Goal: Navigation & Orientation: Find specific page/section

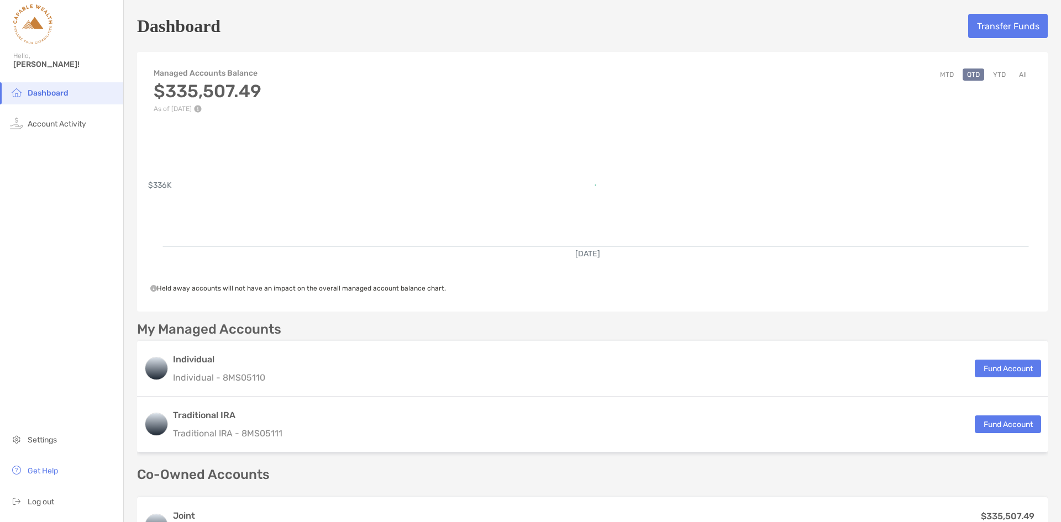
click at [43, 86] on li "Dashboard" at bounding box center [61, 93] width 123 height 22
click at [69, 123] on span "Account Activity" at bounding box center [57, 123] width 59 height 9
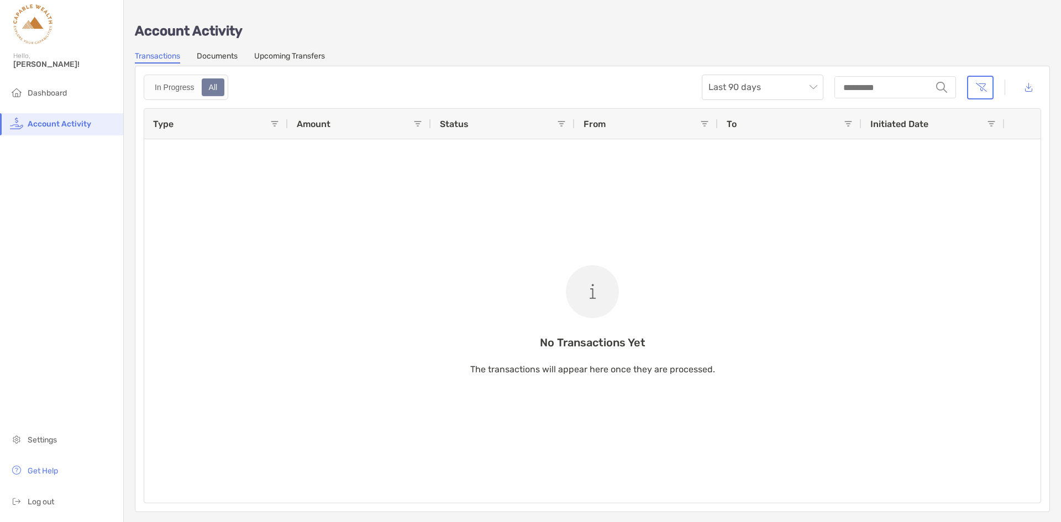
click at [213, 52] on link "Documents" at bounding box center [217, 57] width 41 height 12
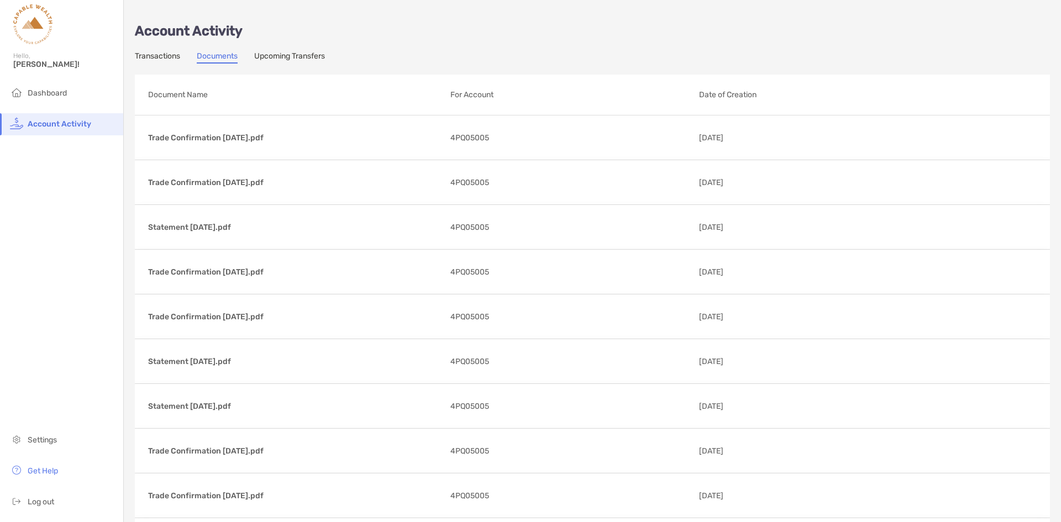
click at [298, 57] on link "Upcoming Transfers" at bounding box center [289, 57] width 71 height 12
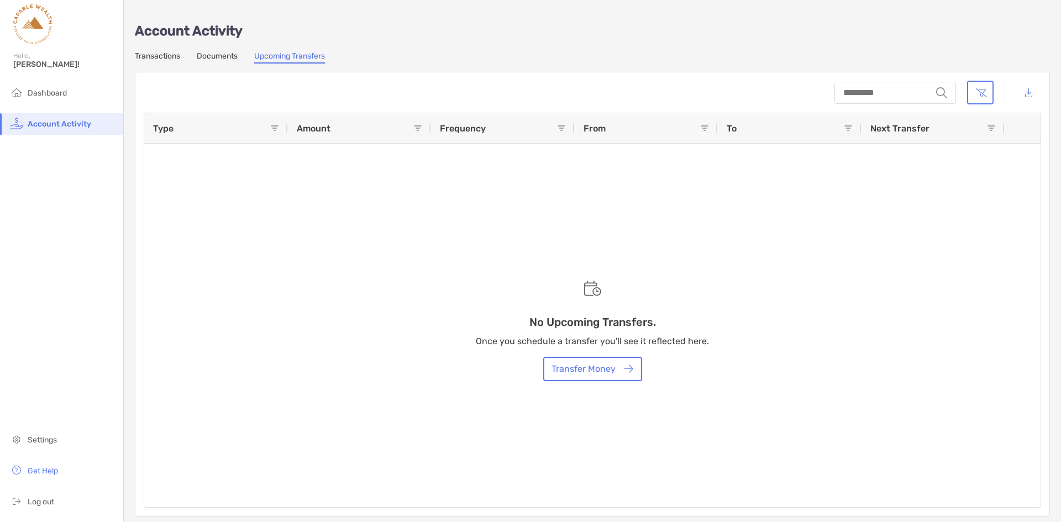
click at [164, 55] on link "Transactions" at bounding box center [157, 57] width 45 height 12
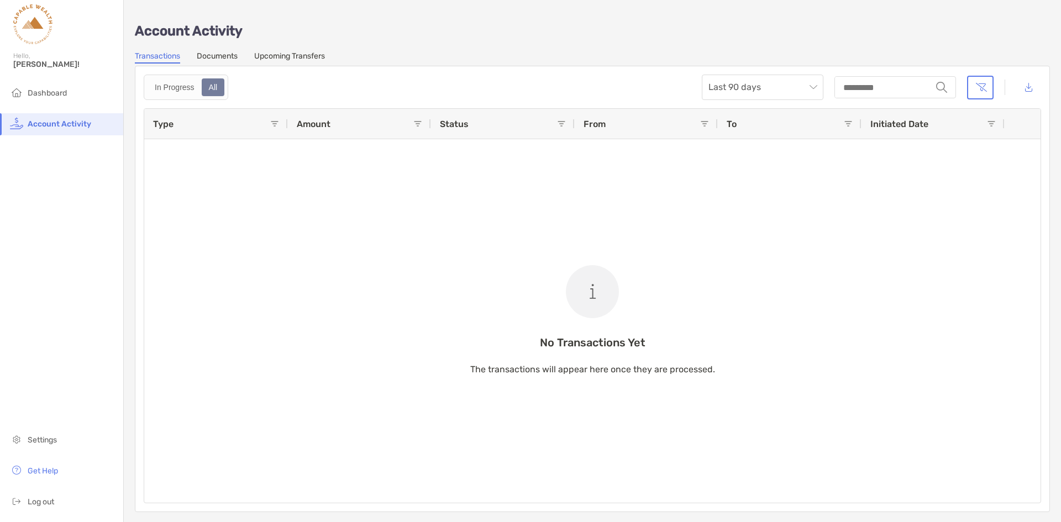
click at [51, 88] on span "Dashboard" at bounding box center [47, 92] width 39 height 9
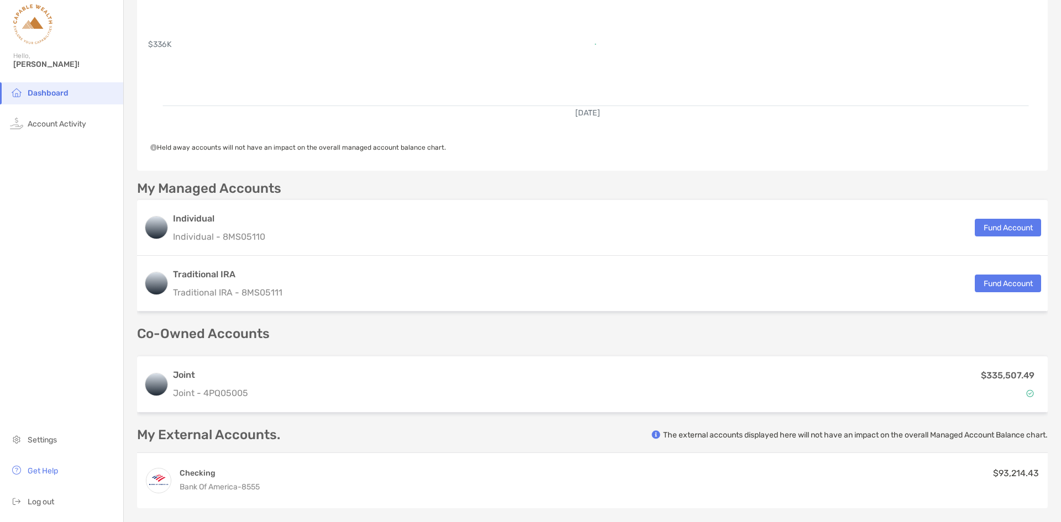
scroll to position [166, 0]
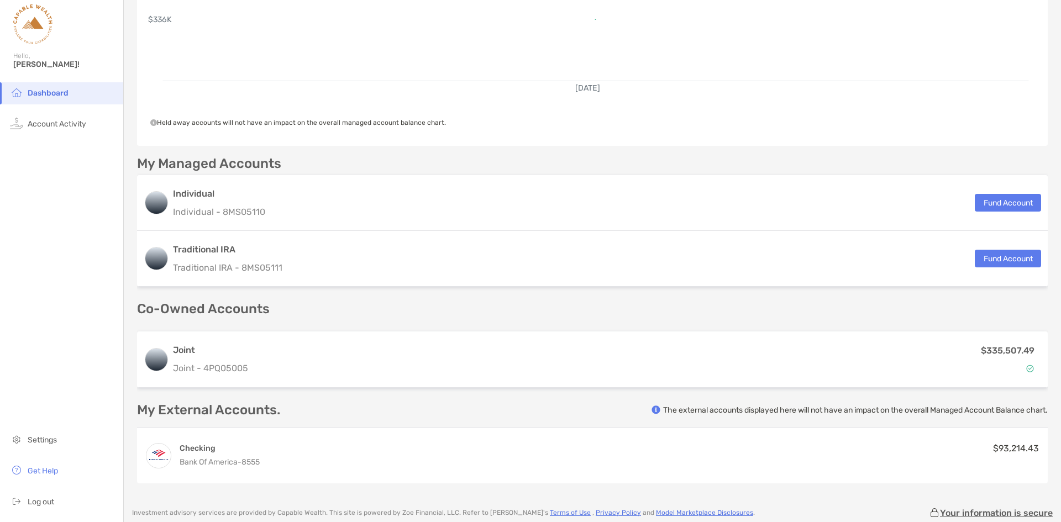
click at [342, 353] on div "$335,507.49" at bounding box center [647, 360] width 788 height 32
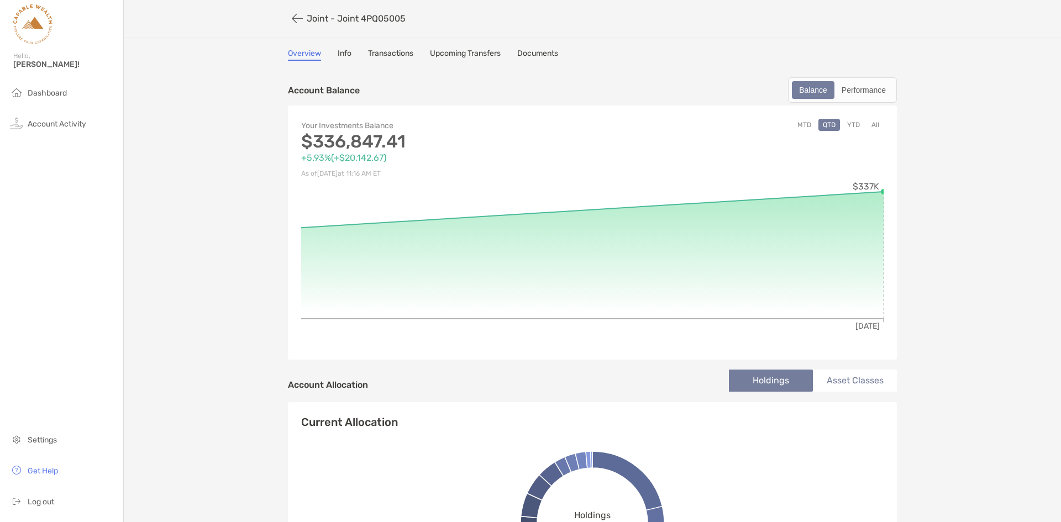
click at [470, 56] on link "Upcoming Transfers" at bounding box center [465, 55] width 71 height 12
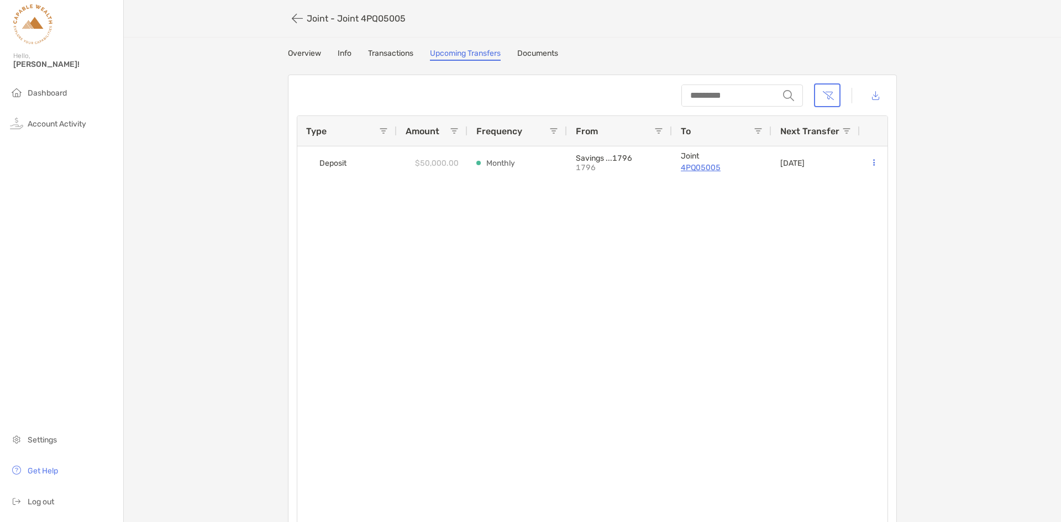
click at [302, 54] on link "Overview" at bounding box center [304, 55] width 33 height 12
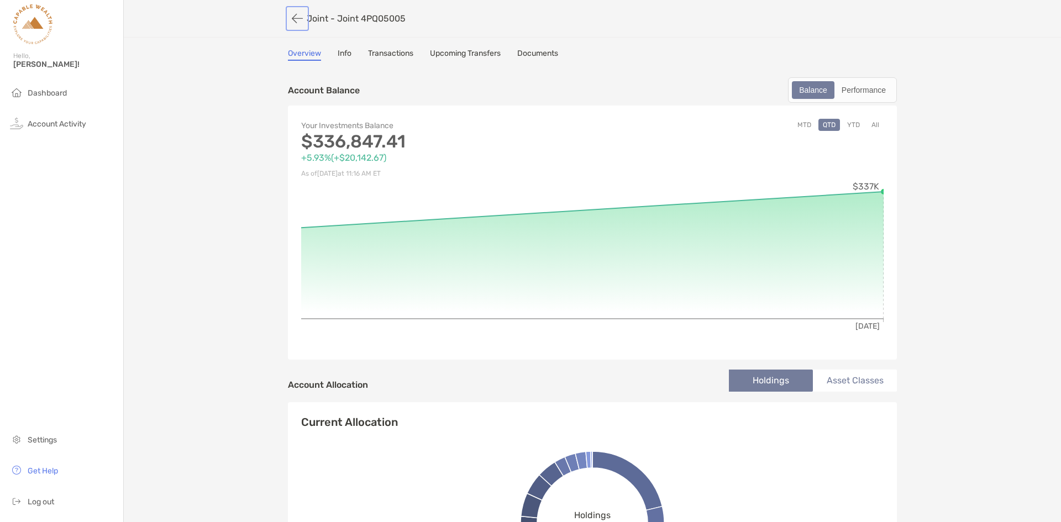
click at [291, 21] on button "button" at bounding box center [297, 18] width 19 height 20
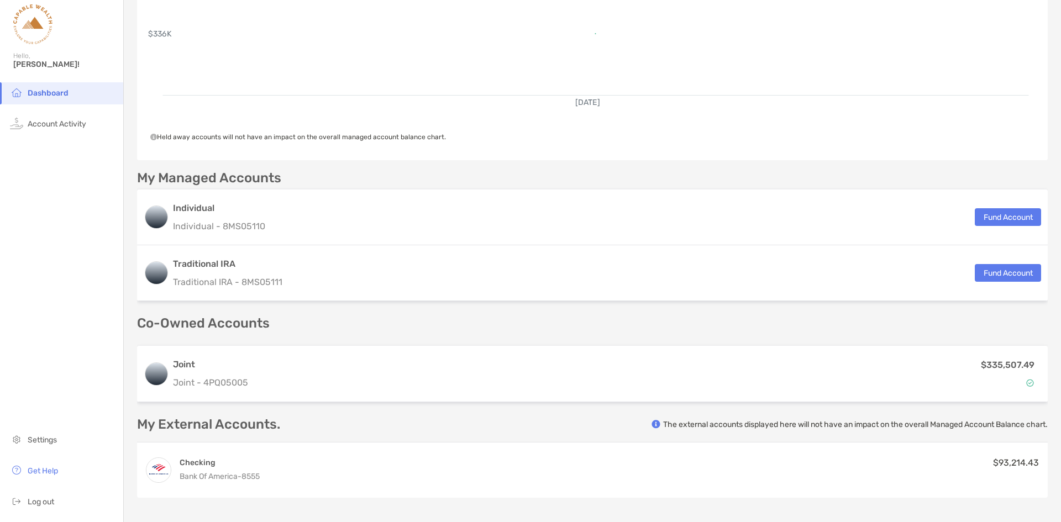
scroll to position [86, 0]
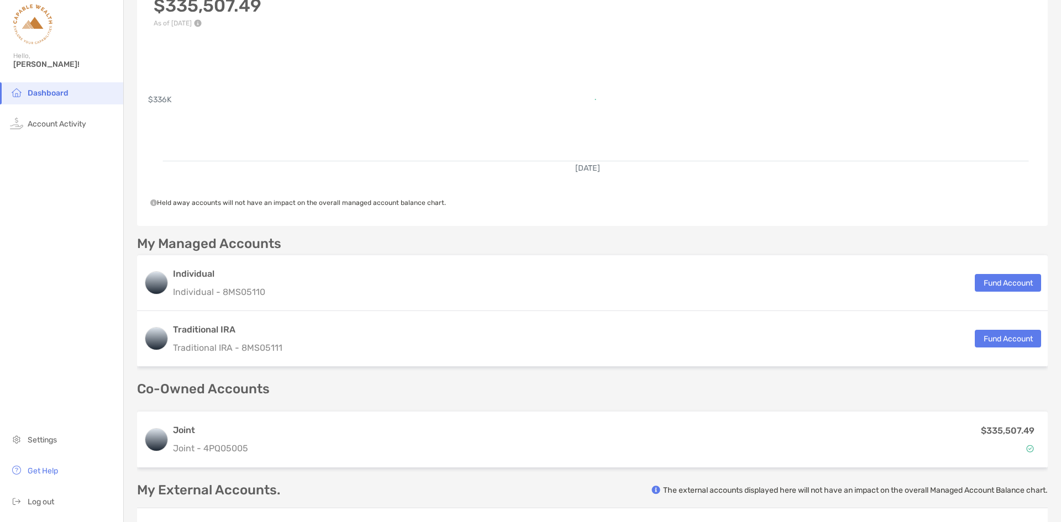
click at [409, 428] on div "$335,507.49" at bounding box center [647, 440] width 788 height 32
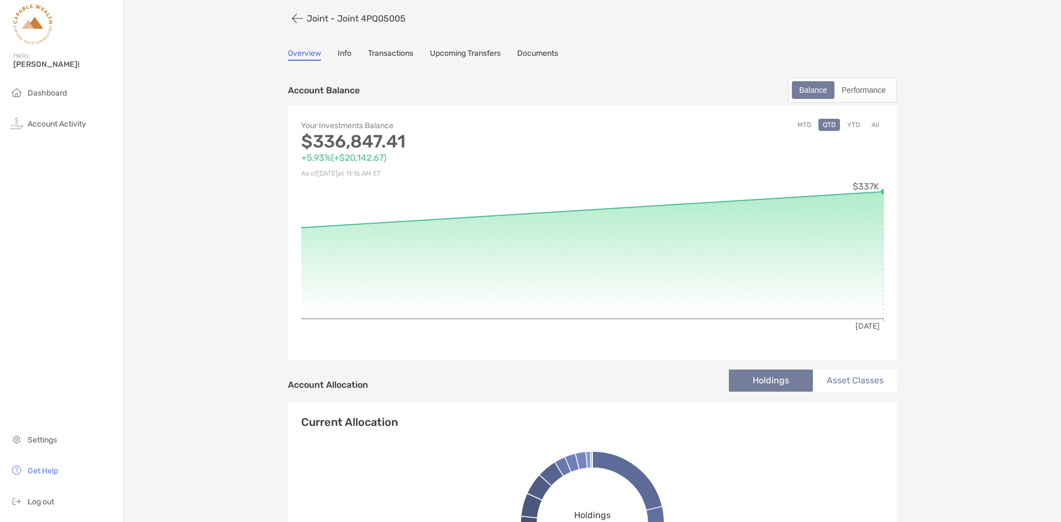
click at [551, 54] on link "Documents" at bounding box center [537, 55] width 41 height 12
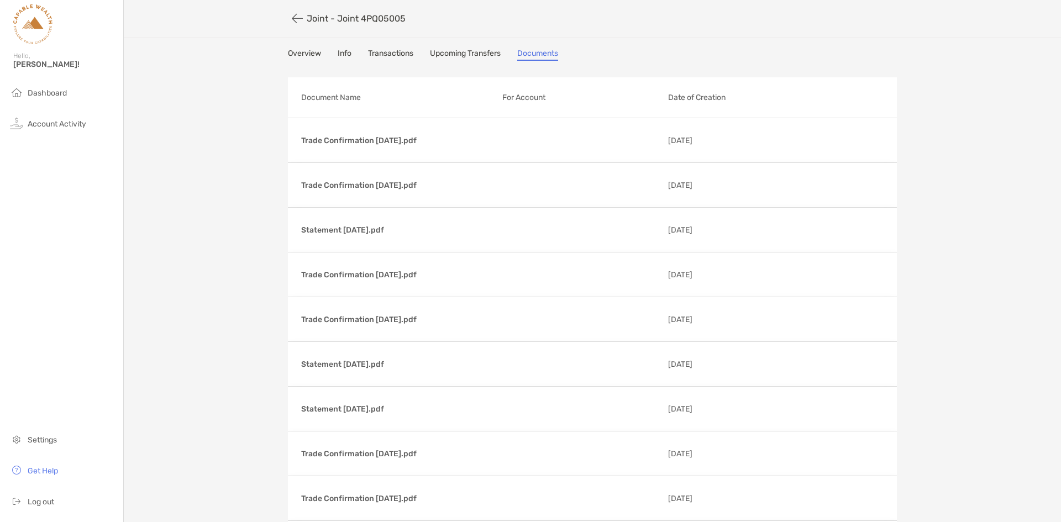
click at [54, 91] on span "Dashboard" at bounding box center [47, 92] width 39 height 9
